Goal: Information Seeking & Learning: Learn about a topic

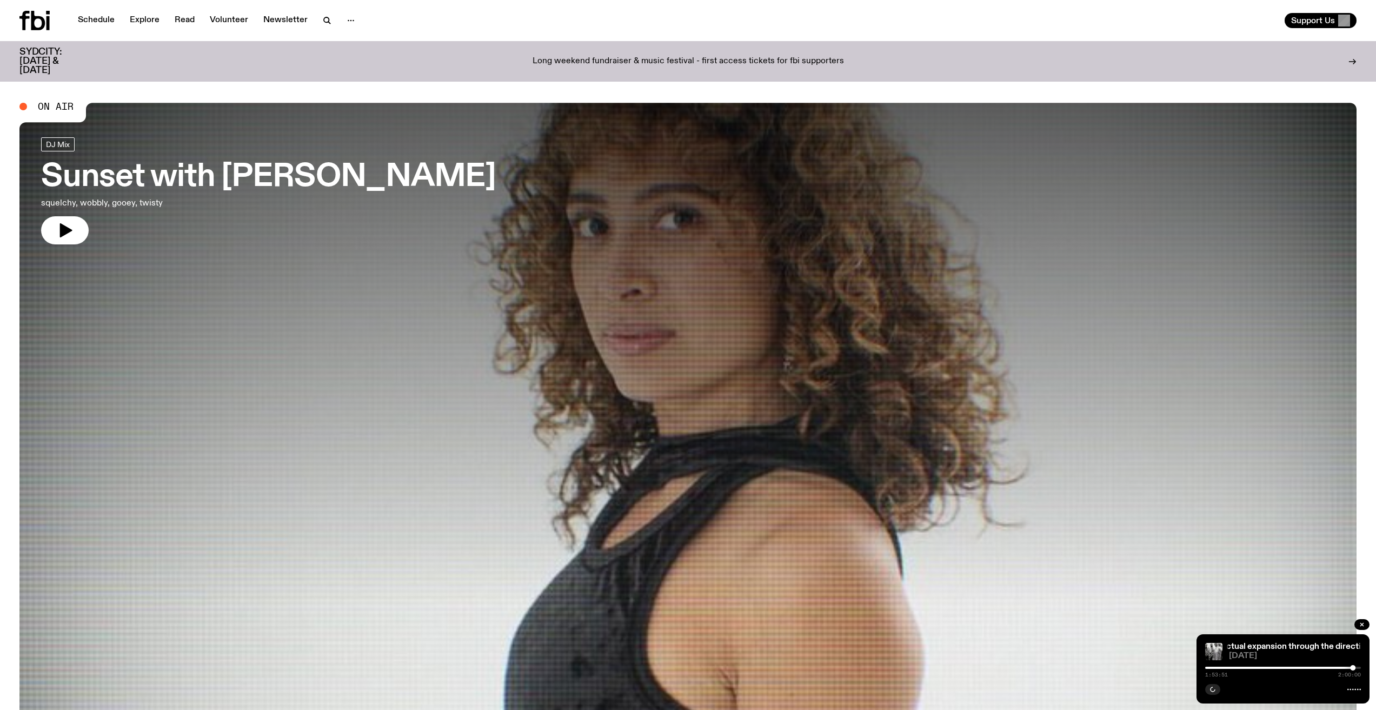
click at [152, 180] on h3 "Sunset with [PERSON_NAME]" at bounding box center [268, 177] width 455 height 30
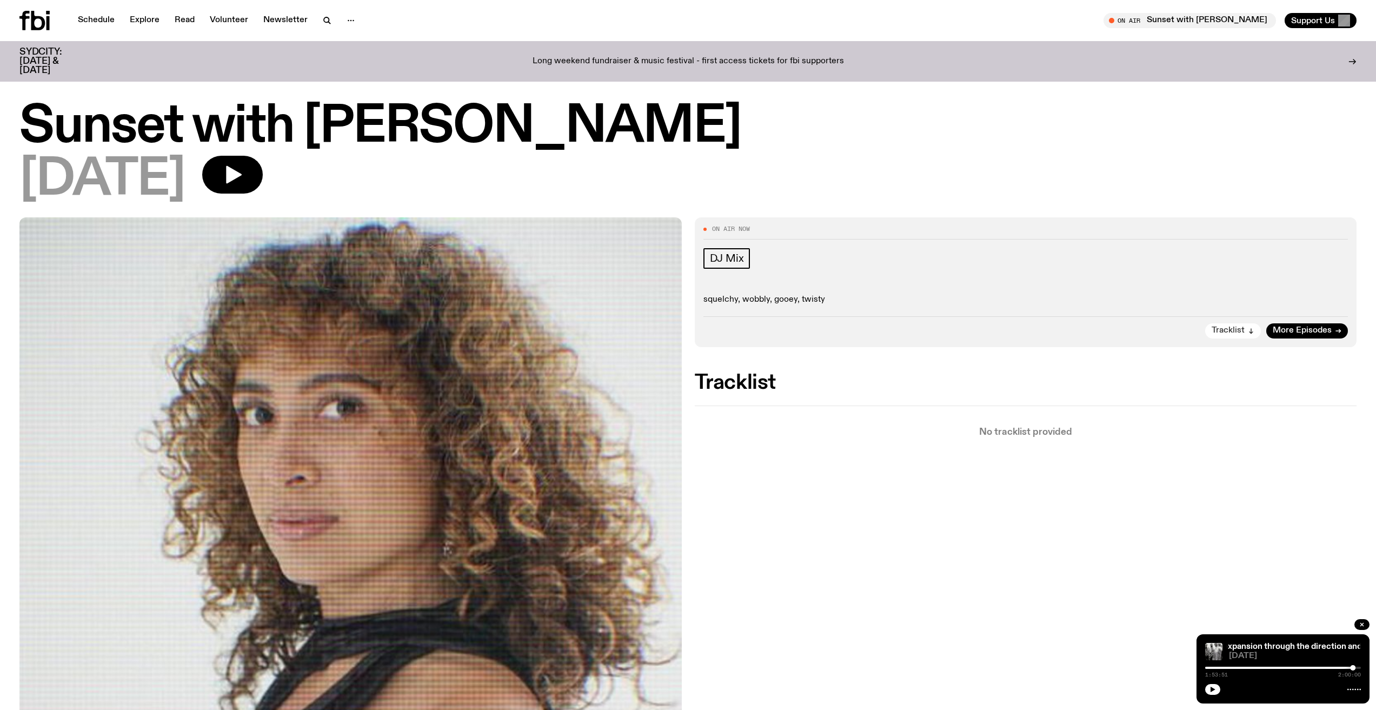
click at [1231, 336] on button "Tracklist" at bounding box center [1233, 330] width 56 height 15
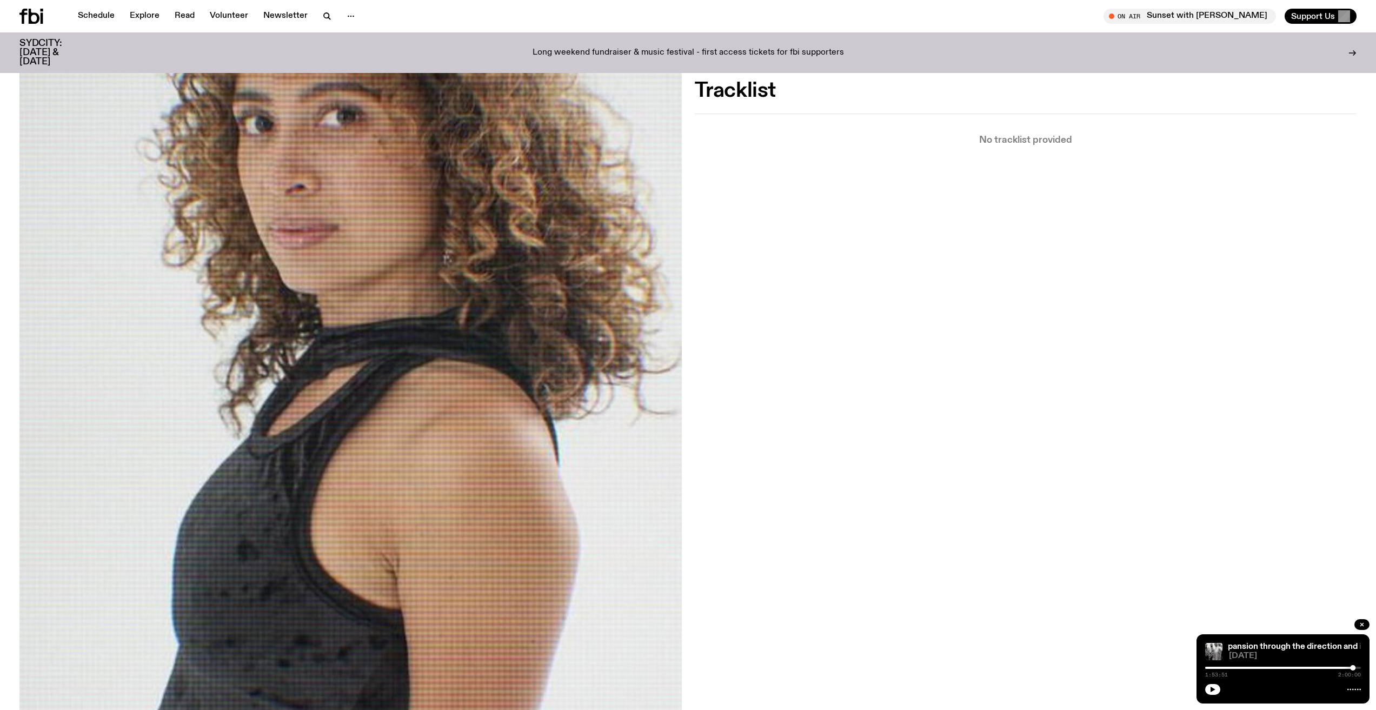
scroll to position [301, 0]
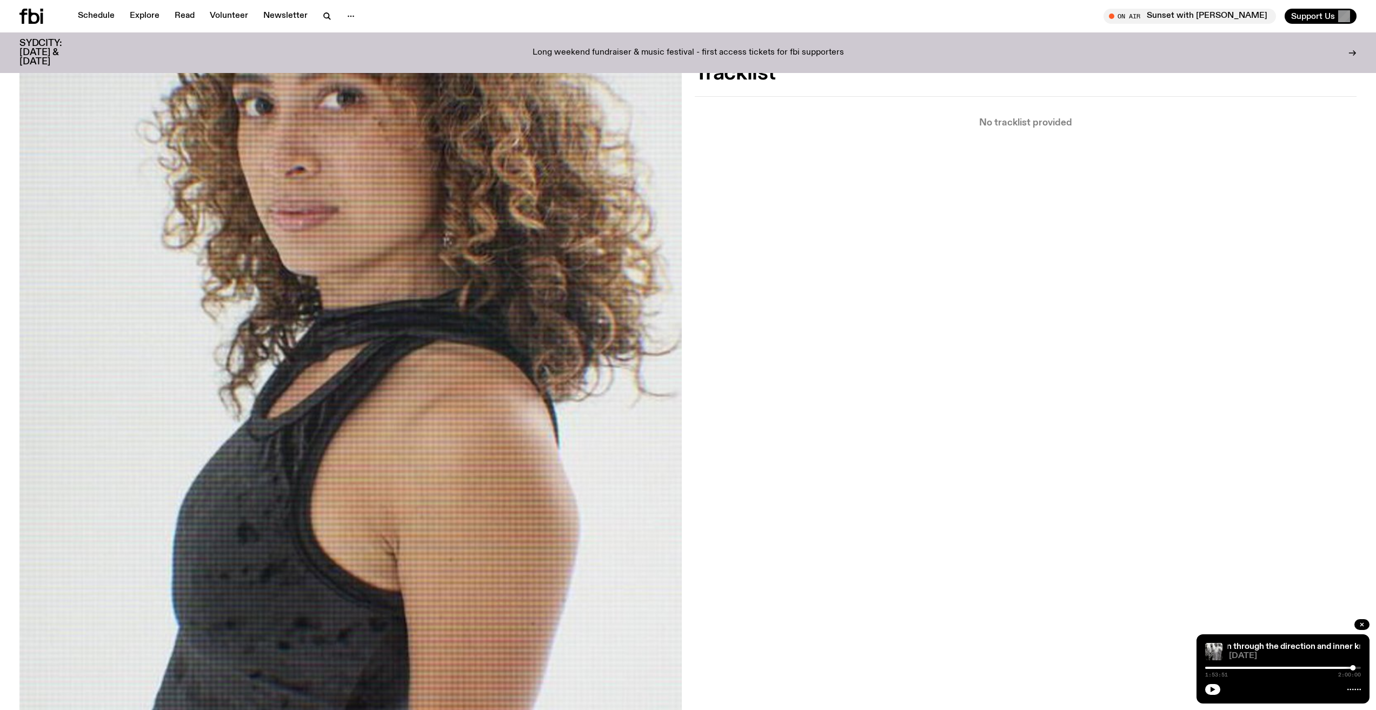
click at [1205, 698] on div "Intellectual expansion through the direction and inner knowledge of [PERSON_NAM…" at bounding box center [1283, 668] width 173 height 69
click at [1206, 692] on button "button" at bounding box center [1212, 689] width 15 height 11
click at [1328, 669] on div "1:53:53 2:00:00" at bounding box center [1283, 671] width 156 height 13
drag, startPoint x: 1307, startPoint y: 665, endPoint x: 1302, endPoint y: 668, distance: 6.2
click at [1302, 668] on div "1:53:53 2:00:00" at bounding box center [1283, 671] width 156 height 13
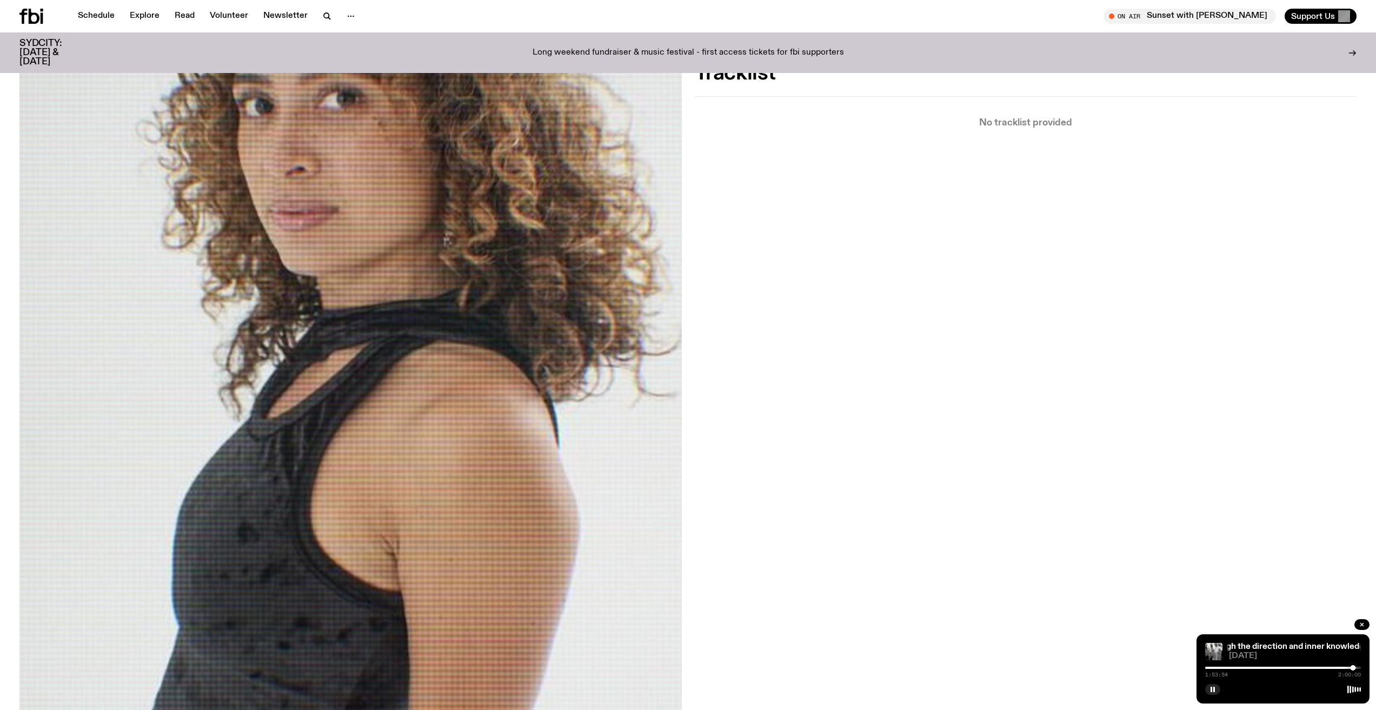
click at [1302, 668] on div at bounding box center [1275, 668] width 156 height 2
click at [1293, 666] on div "1:14:37 2:00:00" at bounding box center [1283, 671] width 156 height 13
click at [1295, 669] on div "1:14:38 2:00:00" at bounding box center [1283, 671] width 156 height 13
click at [1288, 666] on div "1:14:38 2:00:00" at bounding box center [1283, 671] width 156 height 13
click at [1284, 668] on div at bounding box center [1224, 668] width 156 height 2
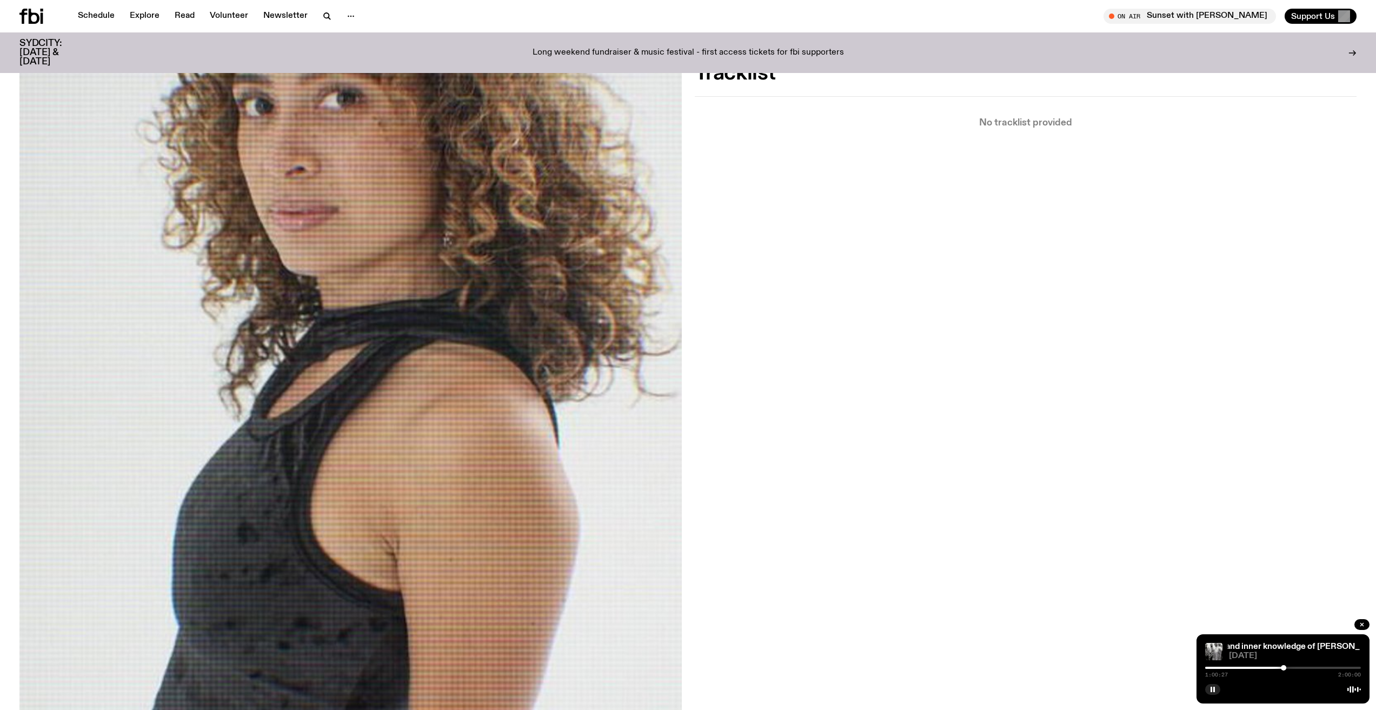
click at [1276, 668] on div at bounding box center [1206, 668] width 156 height 2
click at [1310, 667] on div at bounding box center [1283, 668] width 156 height 2
click at [1330, 668] on div at bounding box center [1283, 668] width 156 height 2
click at [1264, 666] on div "1:36:18 2:00:00" at bounding box center [1283, 671] width 156 height 13
click at [105, 24] on div "Schedule Explore Read Volunteer Newsletter On Air Sunset with [PERSON_NAME] Tun…" at bounding box center [688, 16] width 1376 height 32
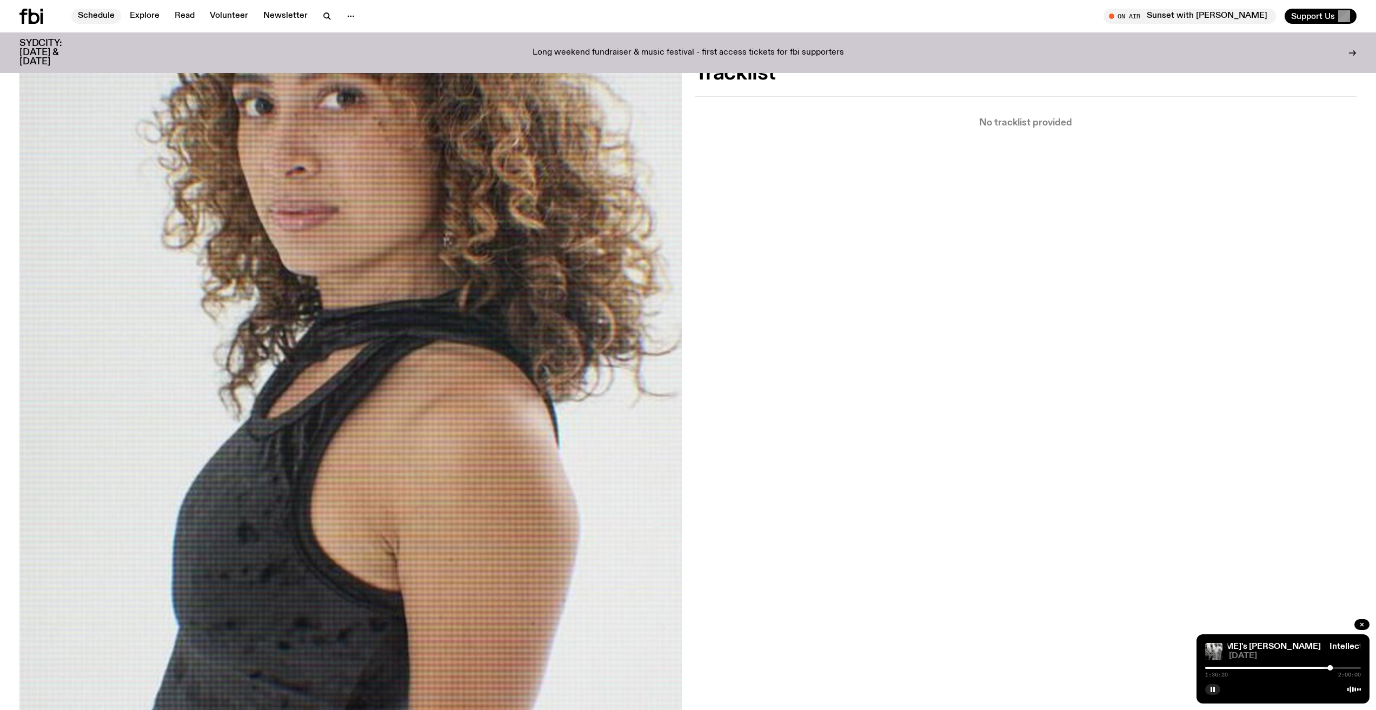
click at [92, 19] on link "Schedule" at bounding box center [96, 16] width 50 height 15
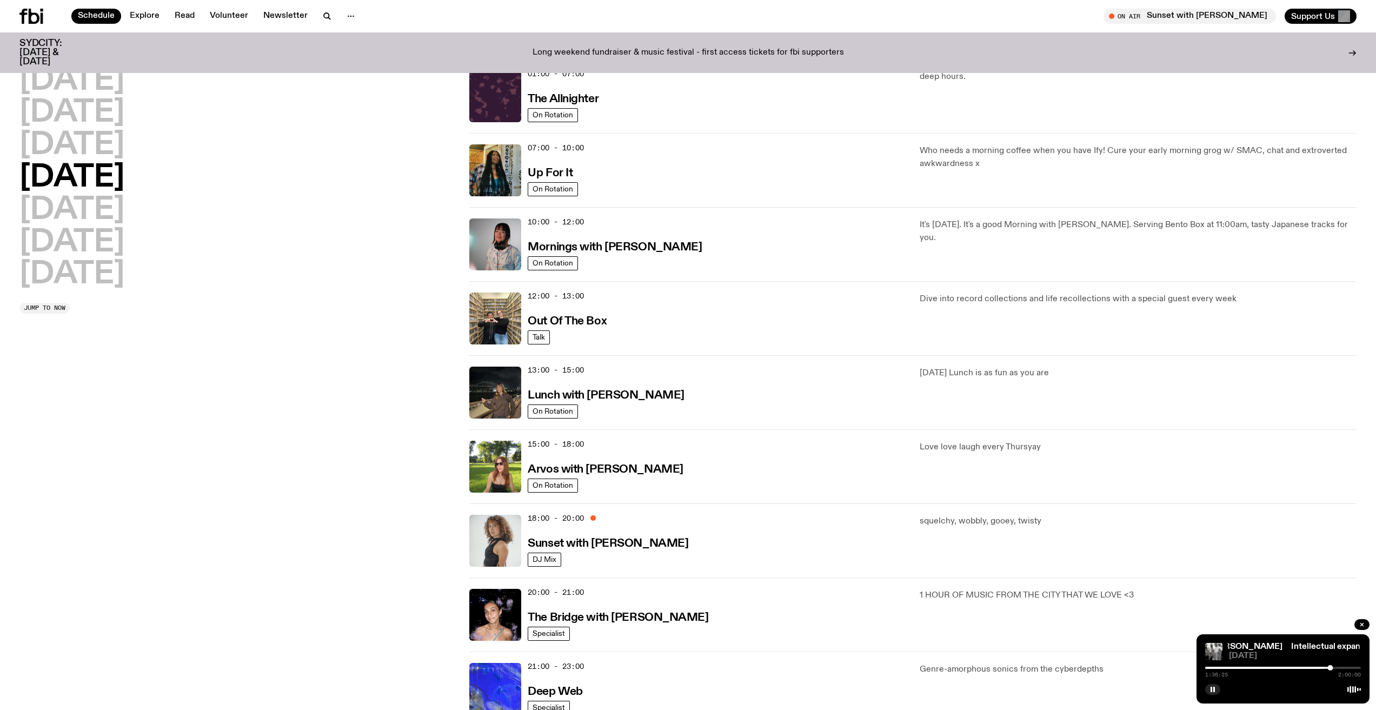
scroll to position [319, 0]
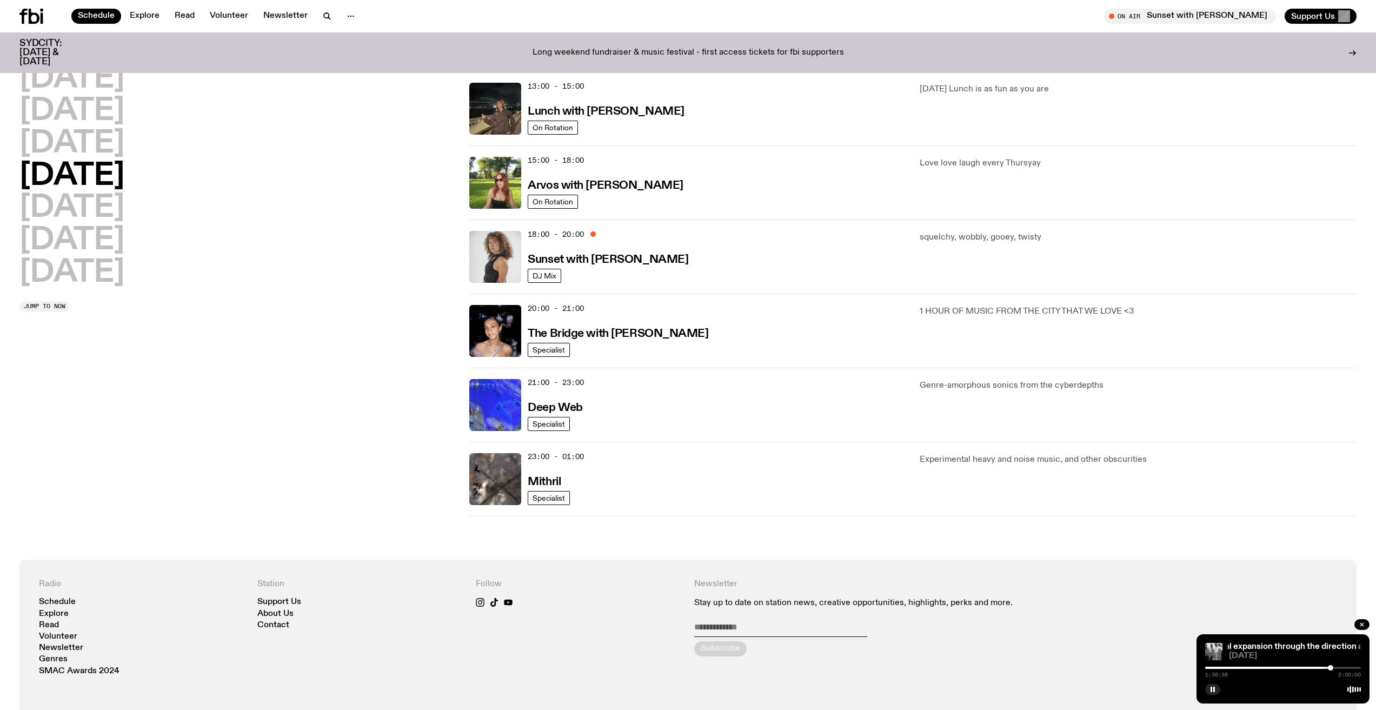
click at [1251, 667] on div at bounding box center [1253, 668] width 156 height 2
click at [1245, 668] on div at bounding box center [1174, 668] width 156 height 2
click at [1240, 667] on div at bounding box center [1168, 668] width 156 height 2
click at [1233, 666] on div "0:27:05 2:00:00" at bounding box center [1283, 671] width 156 height 13
click at [1229, 669] on div "0:27:05 2:00:00" at bounding box center [1283, 671] width 156 height 13
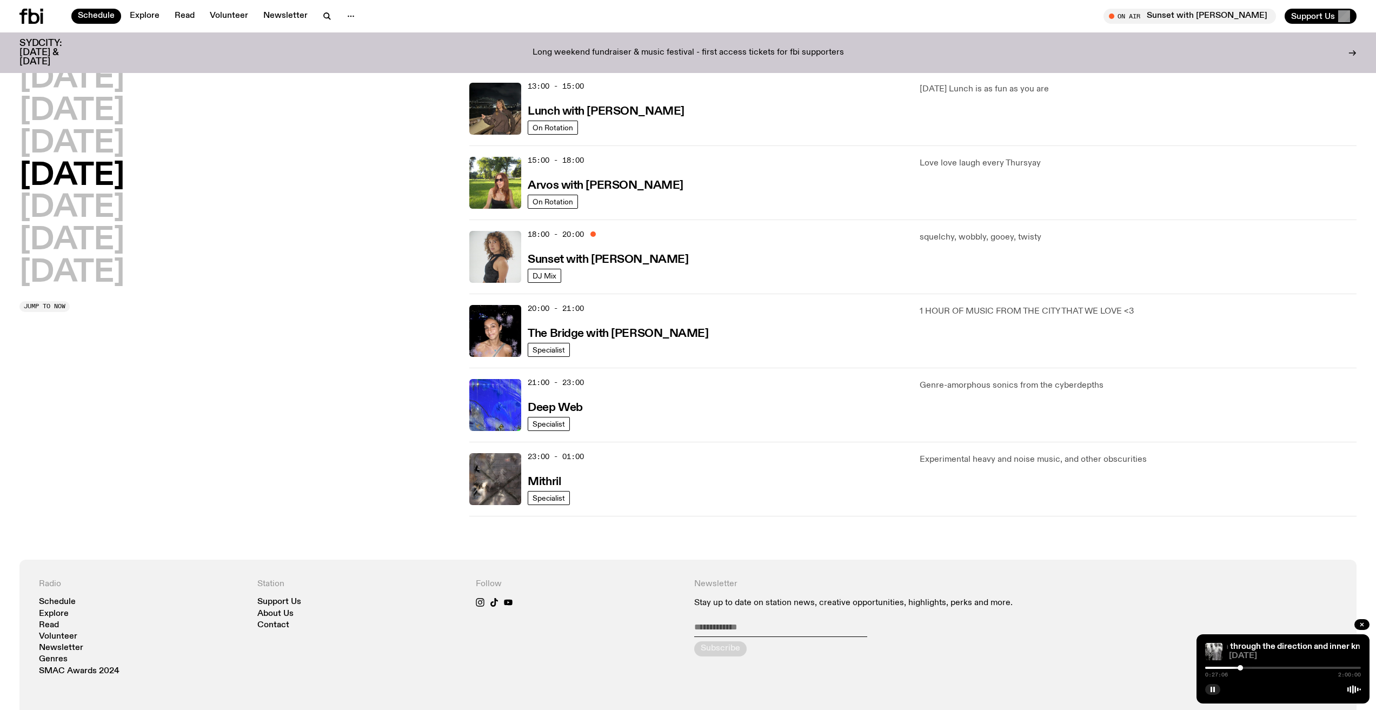
click at [1225, 668] on div at bounding box center [1163, 668] width 156 height 2
click at [1264, 668] on div at bounding box center [1283, 668] width 156 height 2
click at [1277, 667] on div at bounding box center [1283, 668] width 156 height 2
click at [1297, 667] on div at bounding box center [1283, 668] width 156 height 2
click at [1301, 667] on div at bounding box center [1283, 668] width 156 height 2
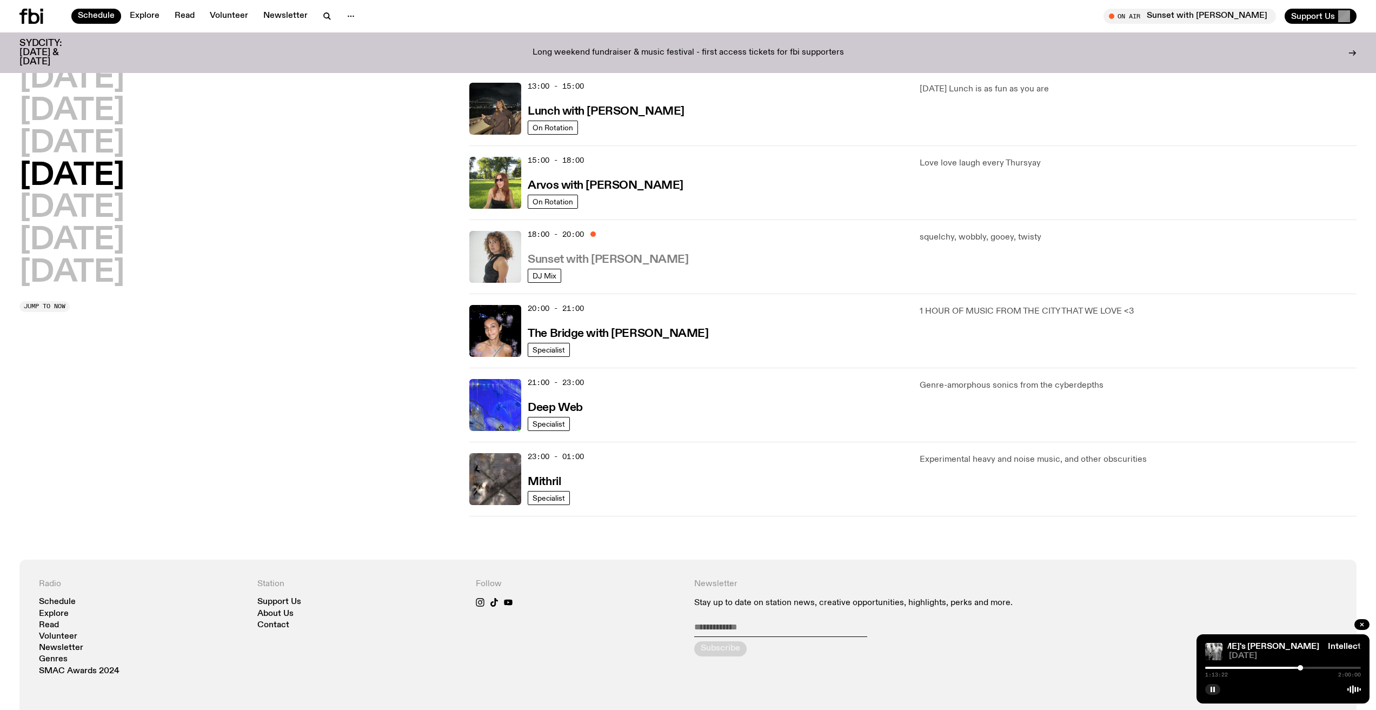
click at [541, 257] on h3 "Sunset with [PERSON_NAME]" at bounding box center [608, 259] width 161 height 11
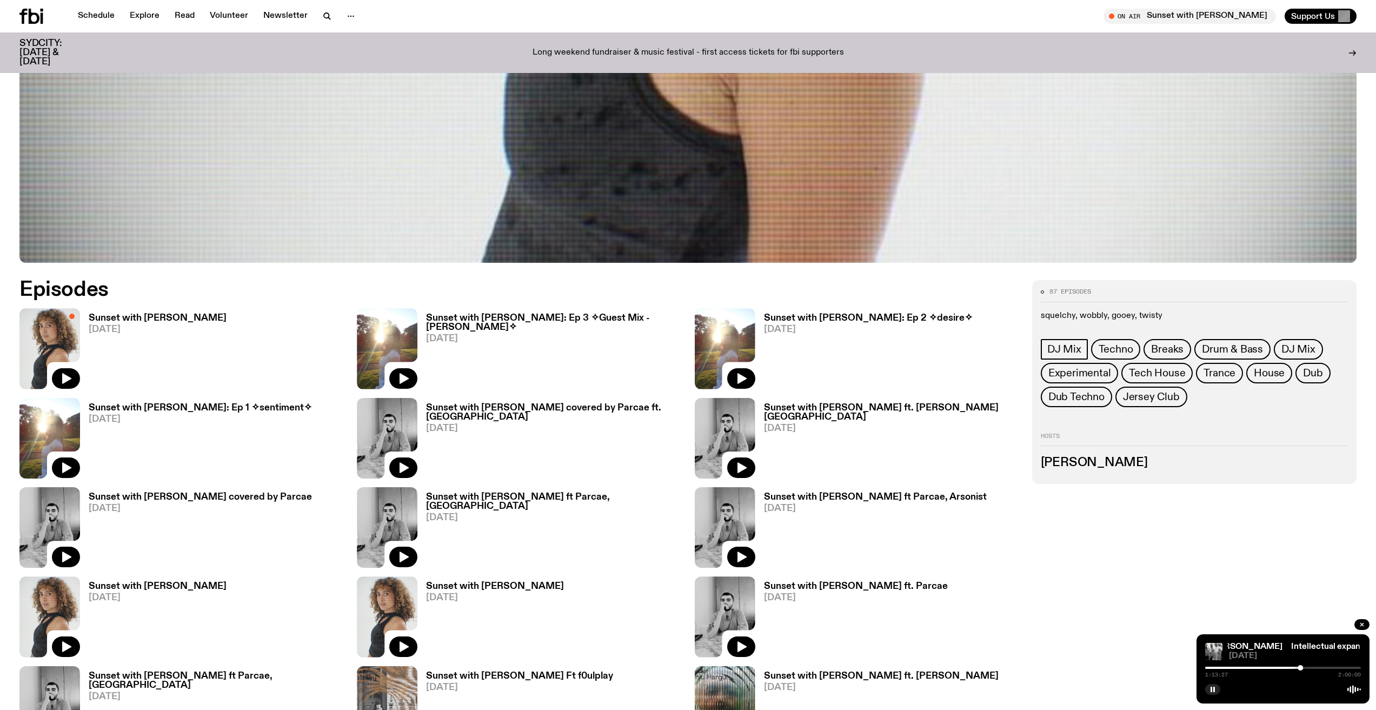
scroll to position [642, 0]
click at [65, 375] on icon "button" at bounding box center [65, 379] width 13 height 13
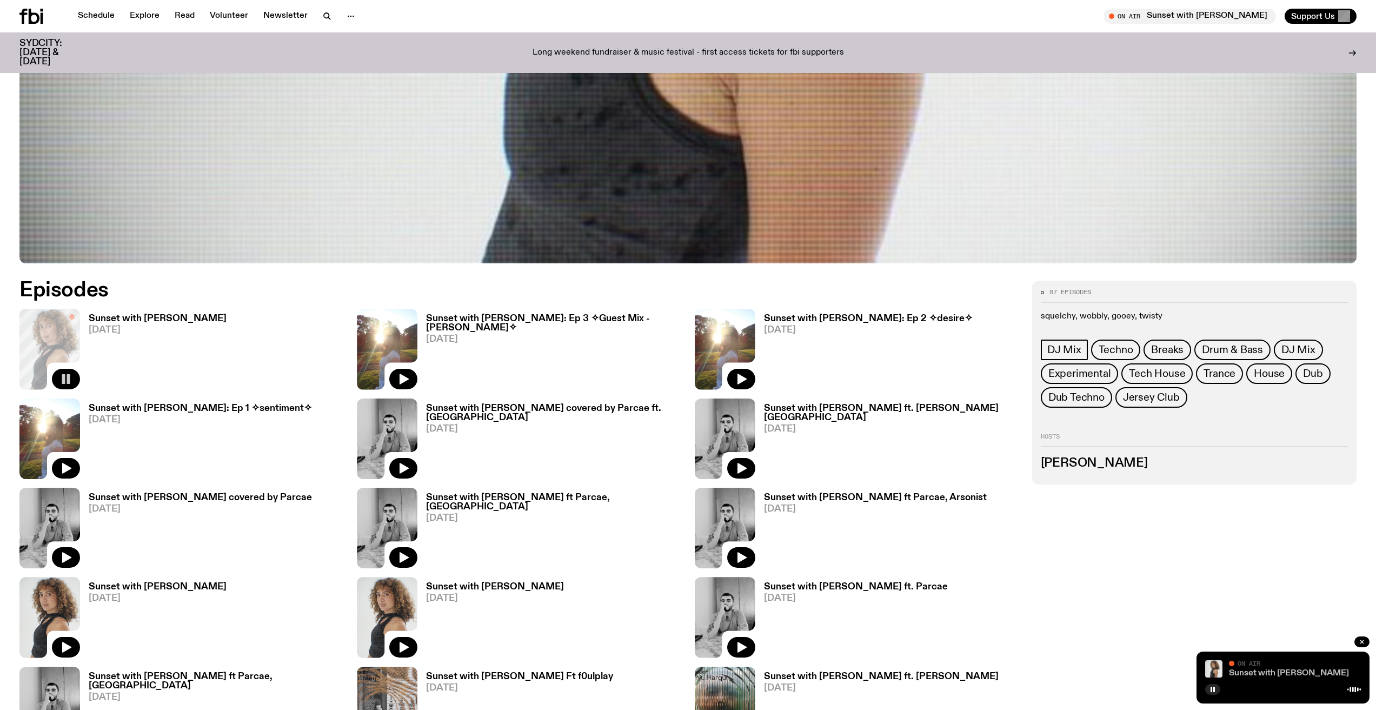
click at [1303, 671] on link "Sunset with [PERSON_NAME]" at bounding box center [1289, 673] width 120 height 9
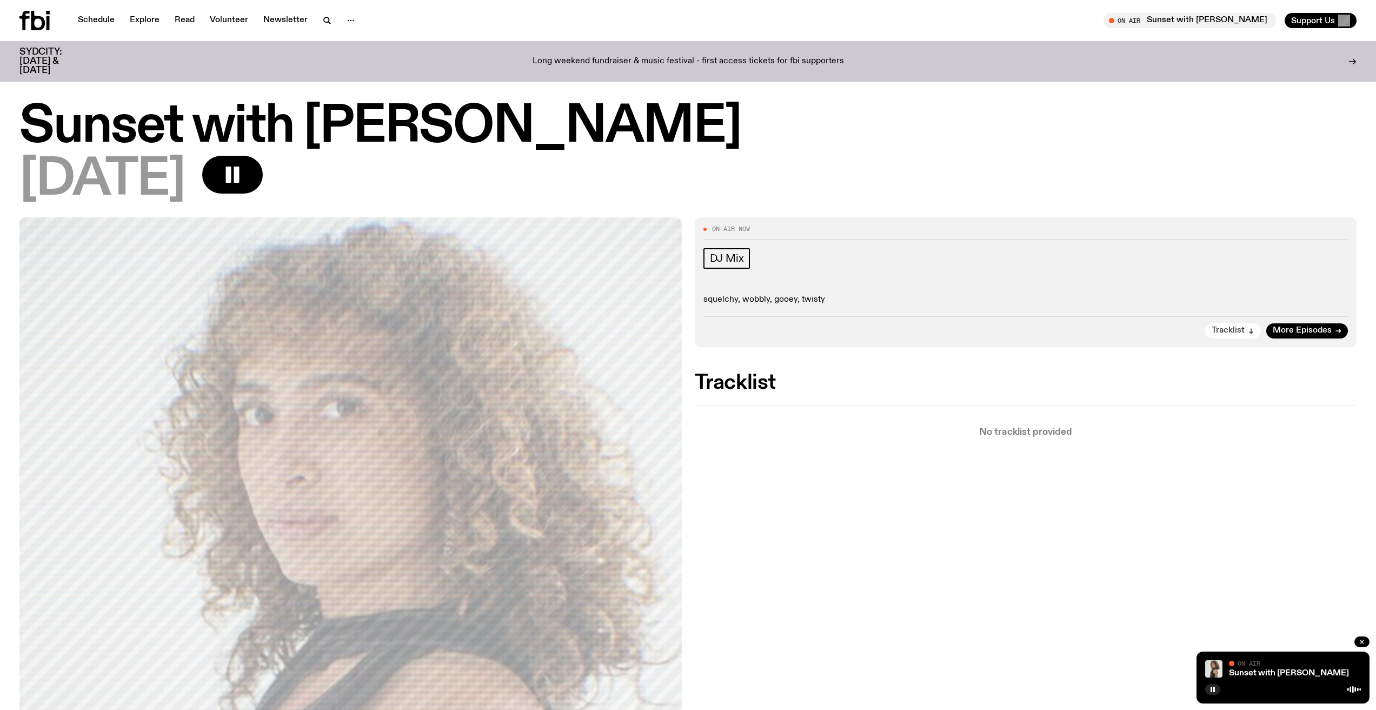
click at [1237, 334] on span "Tracklist" at bounding box center [1228, 331] width 33 height 8
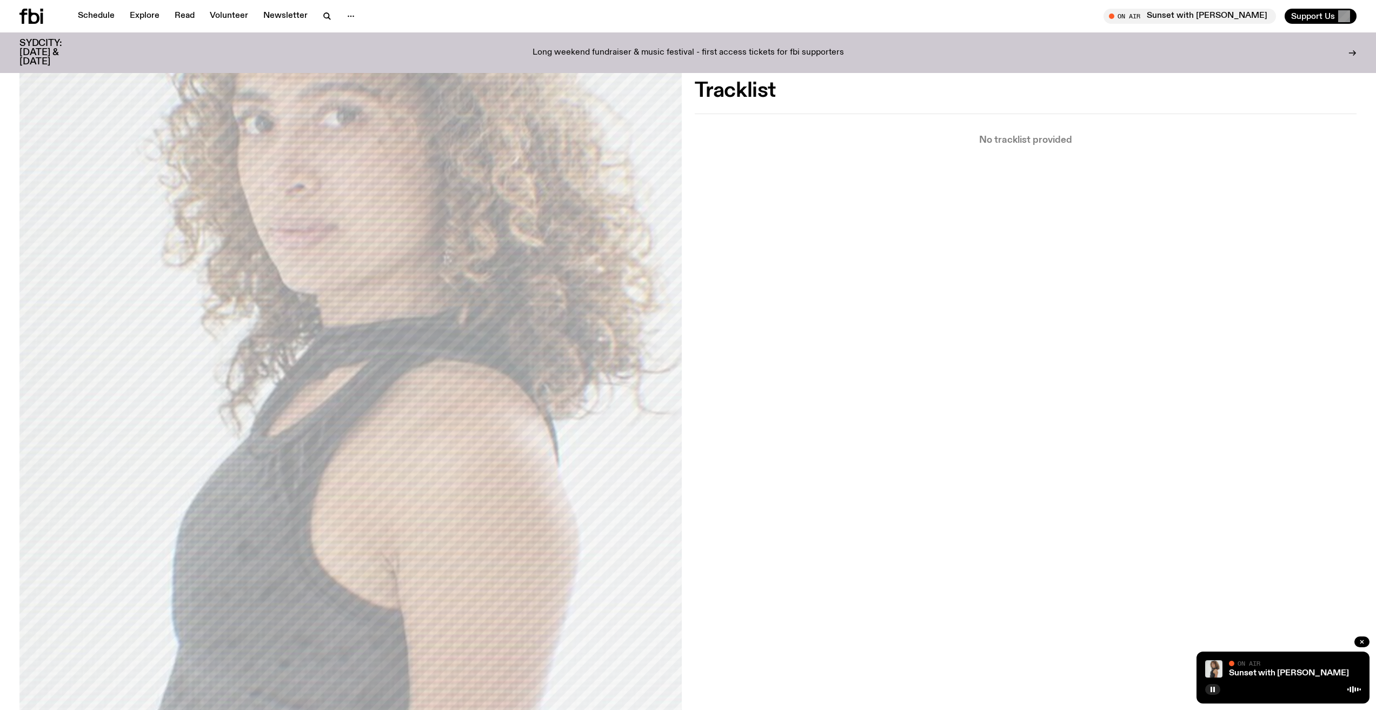
scroll to position [301, 0]
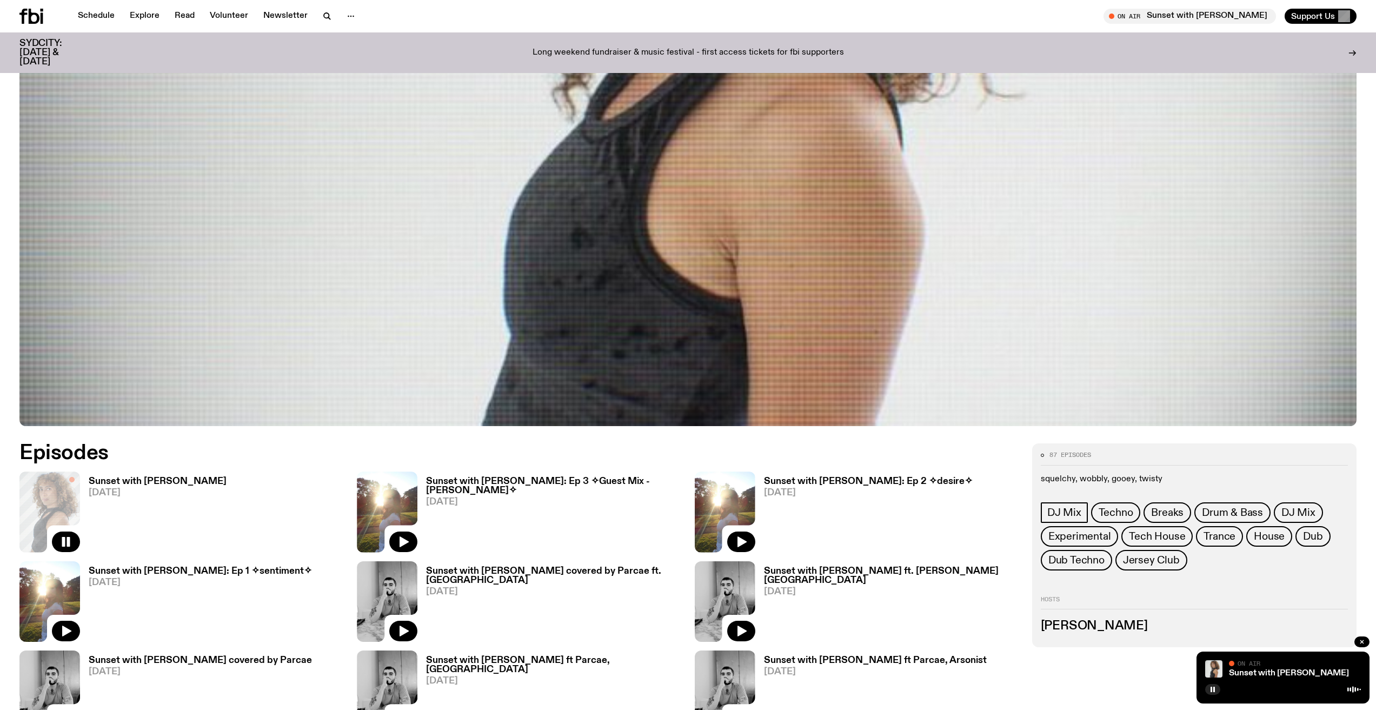
scroll to position [426, 0]
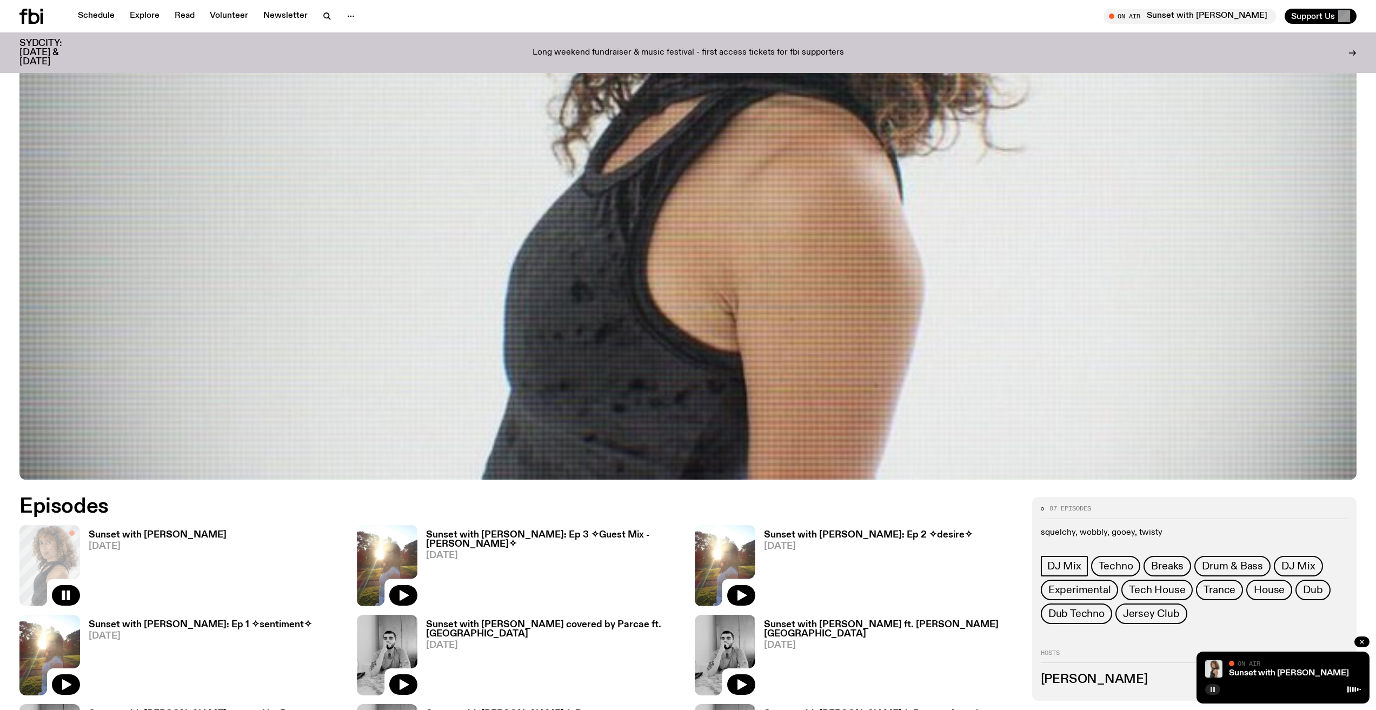
click at [1215, 688] on icon "button" at bounding box center [1213, 689] width 6 height 6
